Goal: Find specific fact: Find specific fact

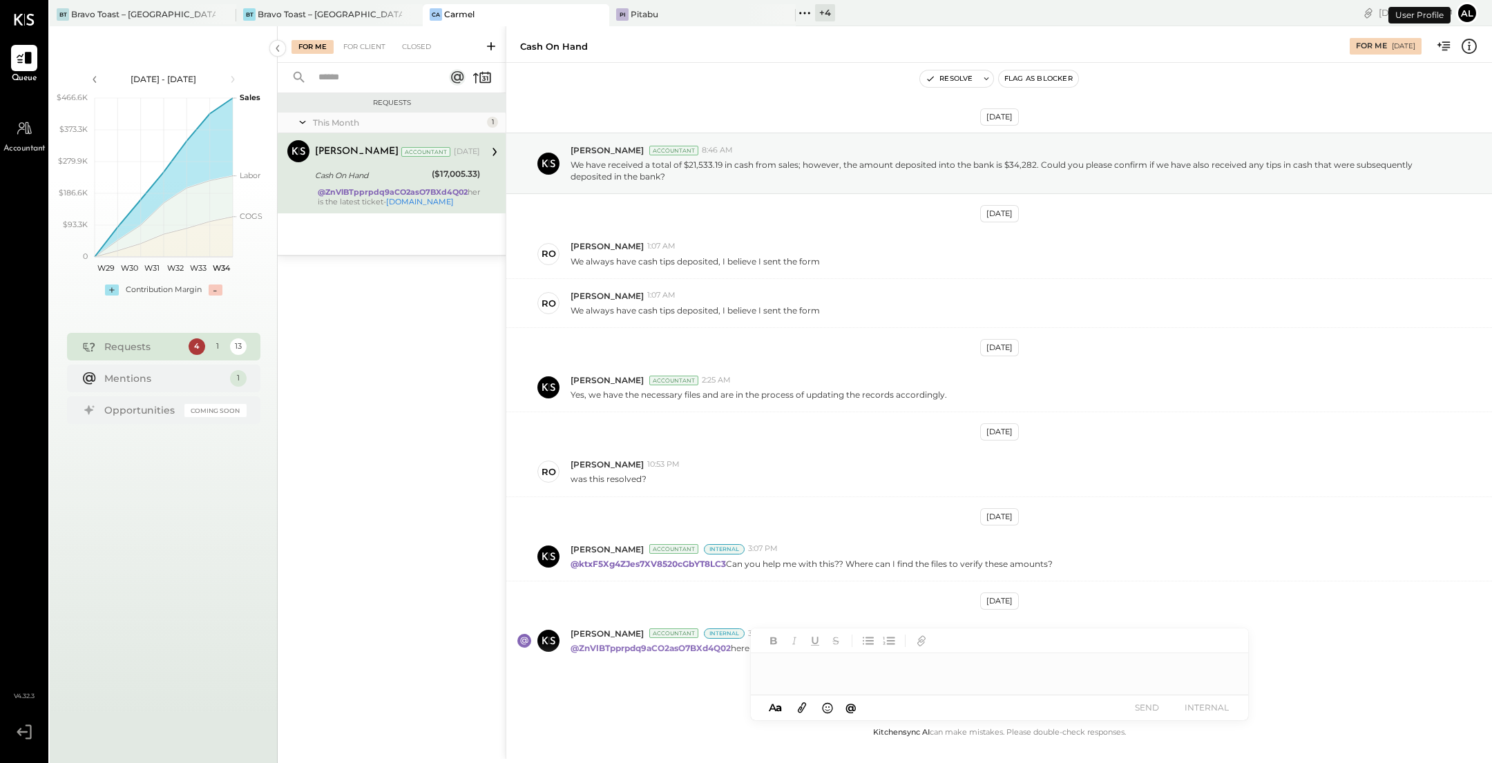
scroll to position [40, 0]
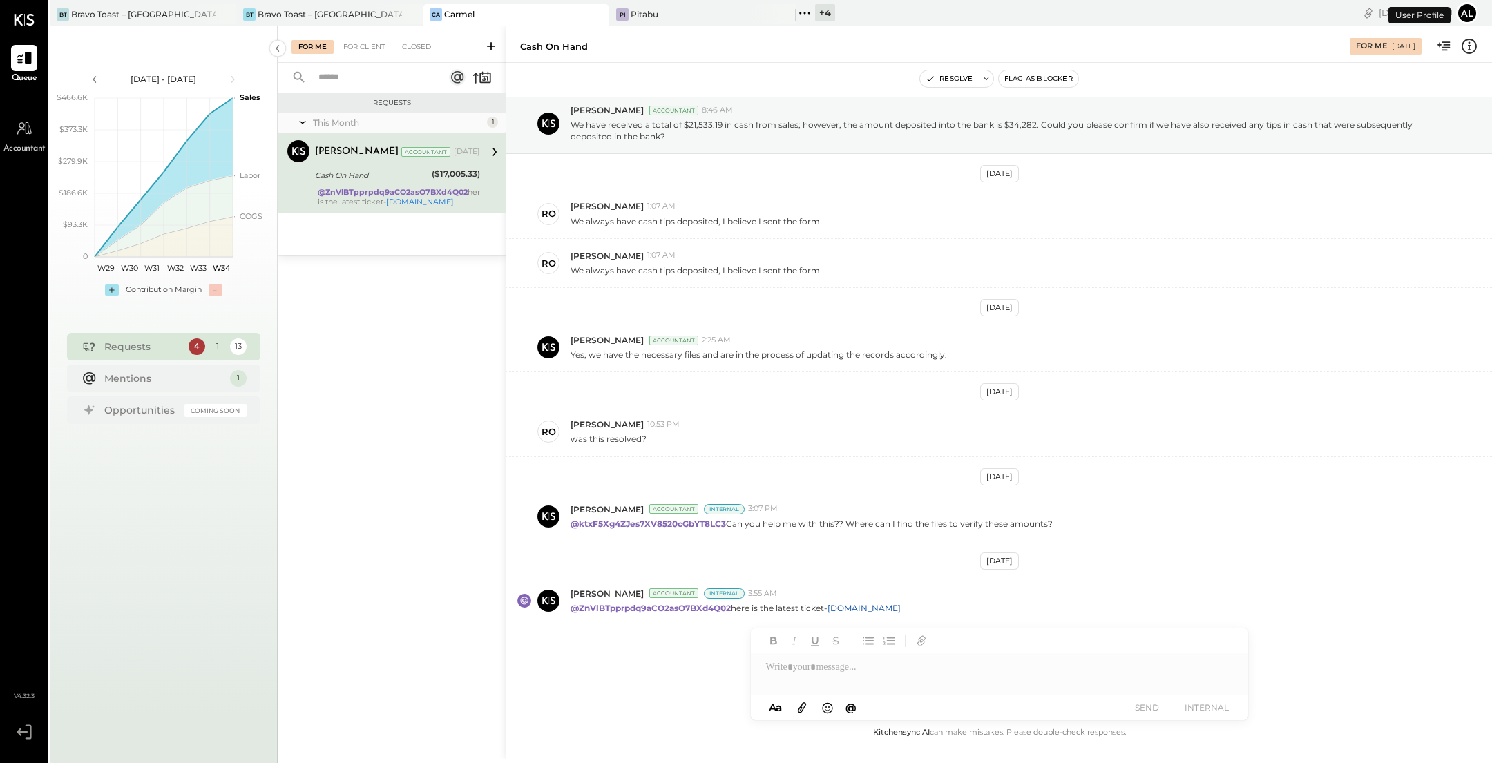
click at [374, 175] on div "Cash On Hand" at bounding box center [371, 175] width 113 height 14
click at [869, 603] on link "[DOMAIN_NAME]" at bounding box center [863, 608] width 73 height 10
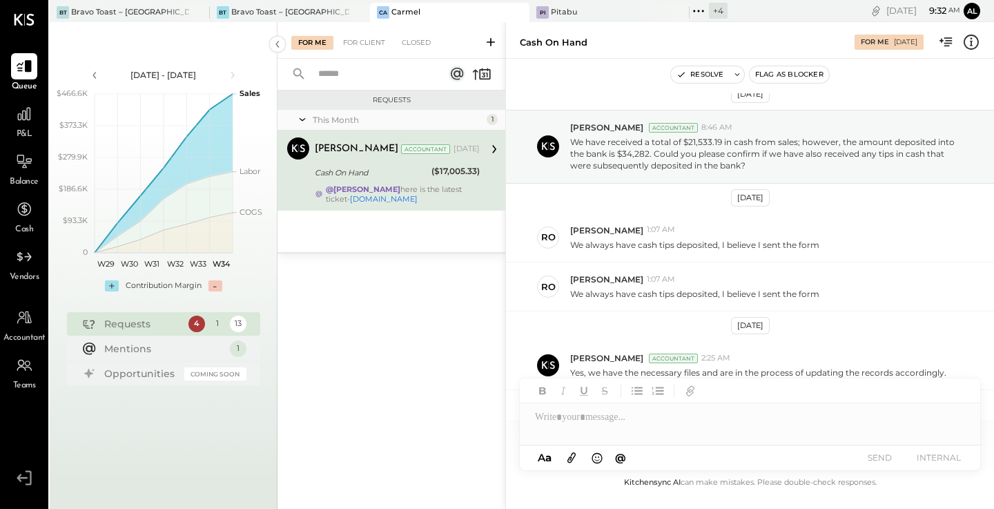
scroll to position [0, 0]
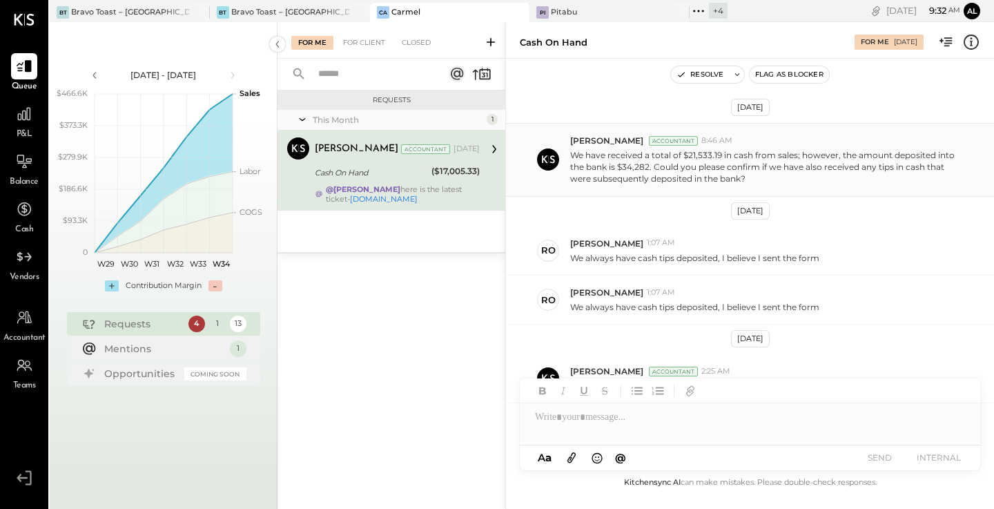
click at [701, 157] on p "We have received a total of $21,533.19 in cash from sales; however, the amount …" at bounding box center [766, 166] width 392 height 35
copy p "21,533.19"
click at [637, 168] on p "We have received a total of $21,533.19 in cash from sales; however, the amount …" at bounding box center [766, 166] width 392 height 35
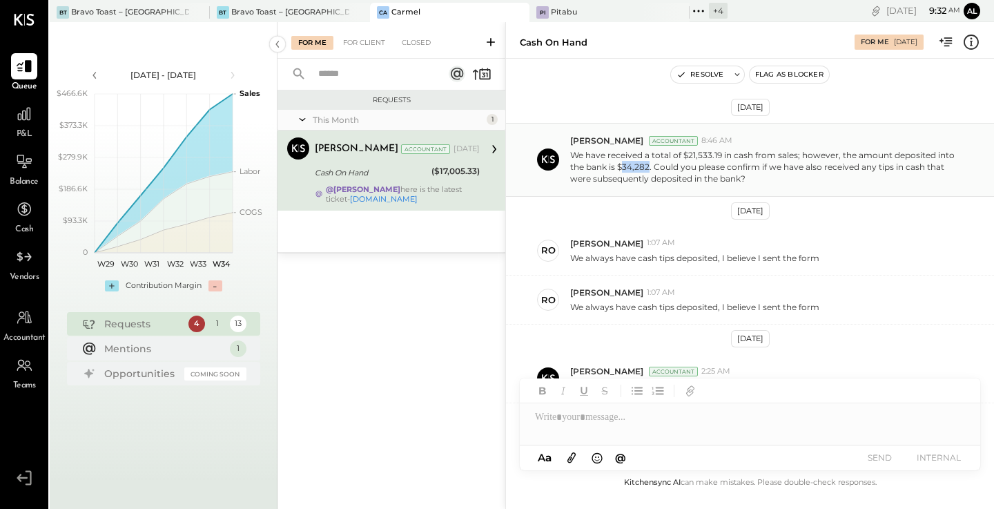
copy p "34,282"
